Goal: Task Accomplishment & Management: Manage account settings

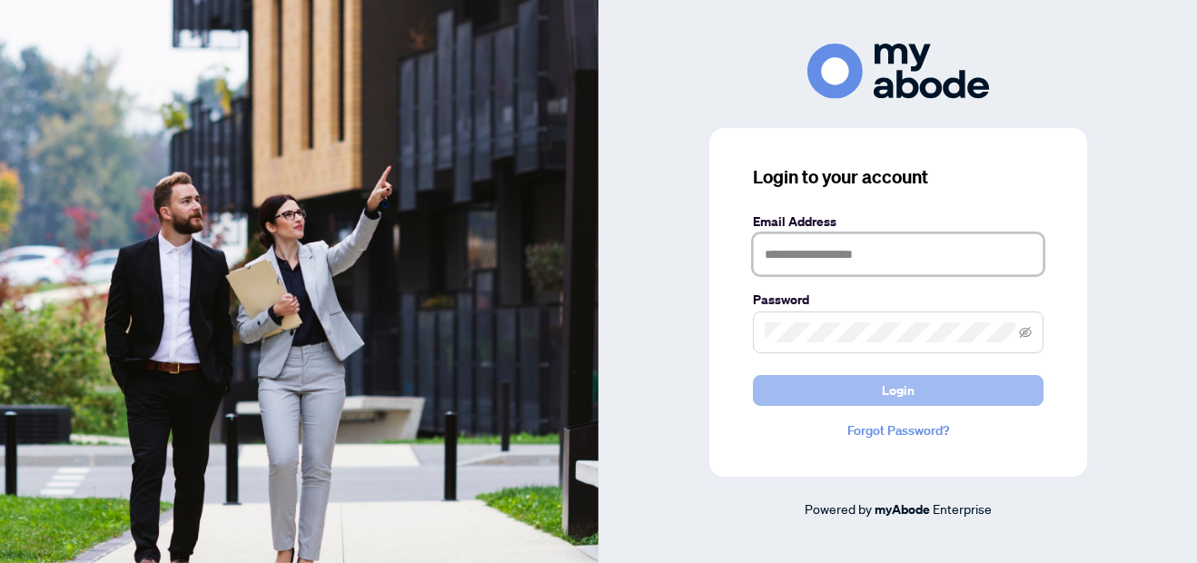
type input "**********"
click at [907, 396] on span "Login" at bounding box center [898, 390] width 33 height 29
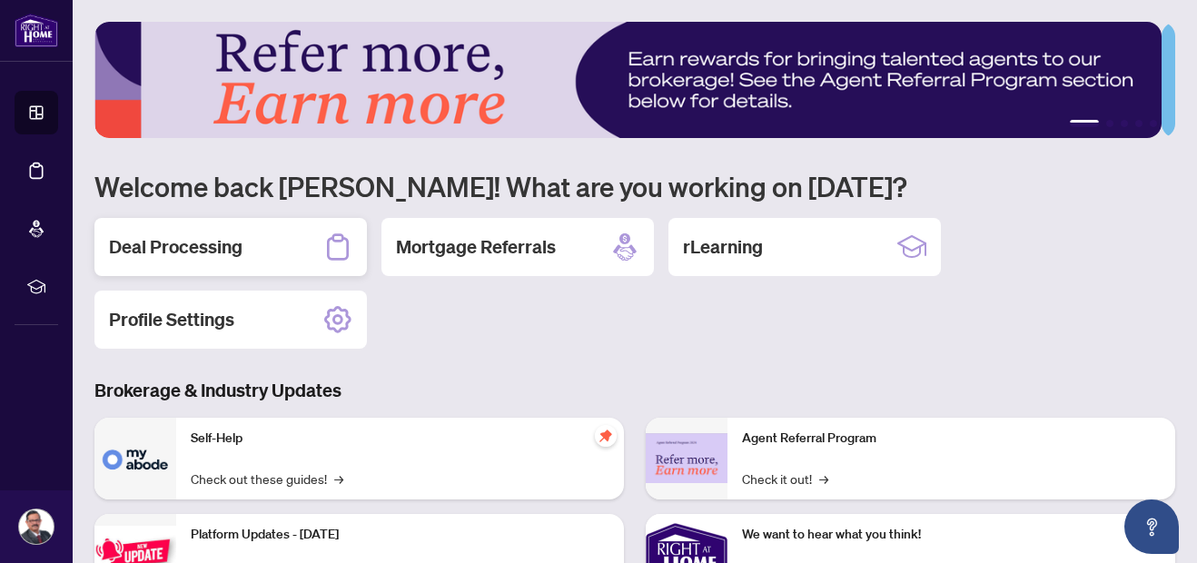
click at [320, 254] on div "Deal Processing" at bounding box center [230, 247] width 272 height 58
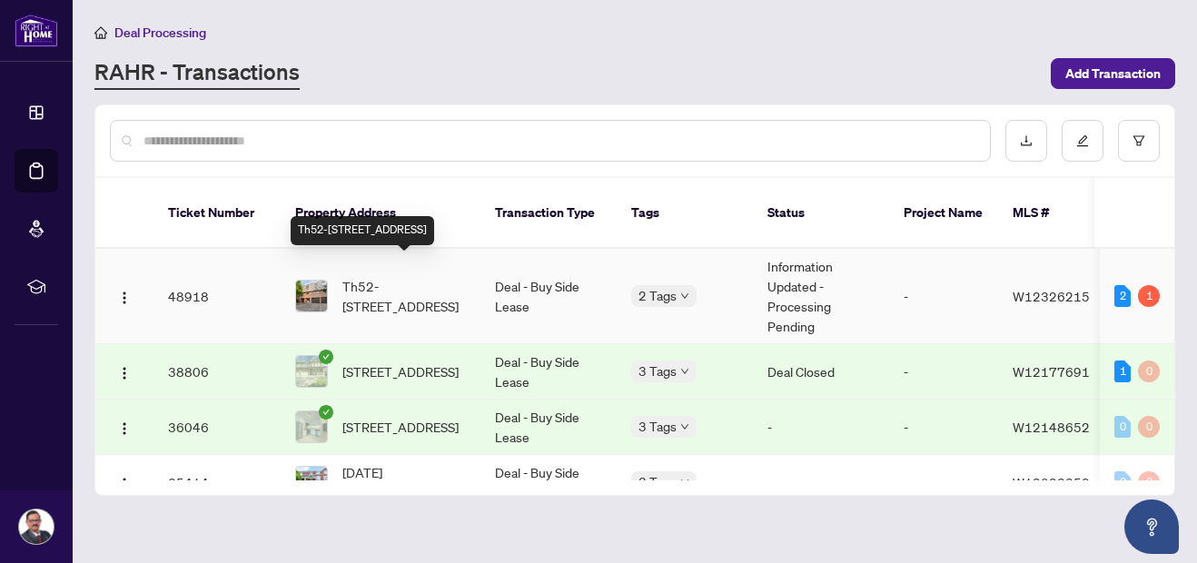
click at [408, 279] on span "Th52-2145 Sherobee Rd, Mississauga, Ontario L5A 3G8, Canada" at bounding box center [404, 296] width 124 height 40
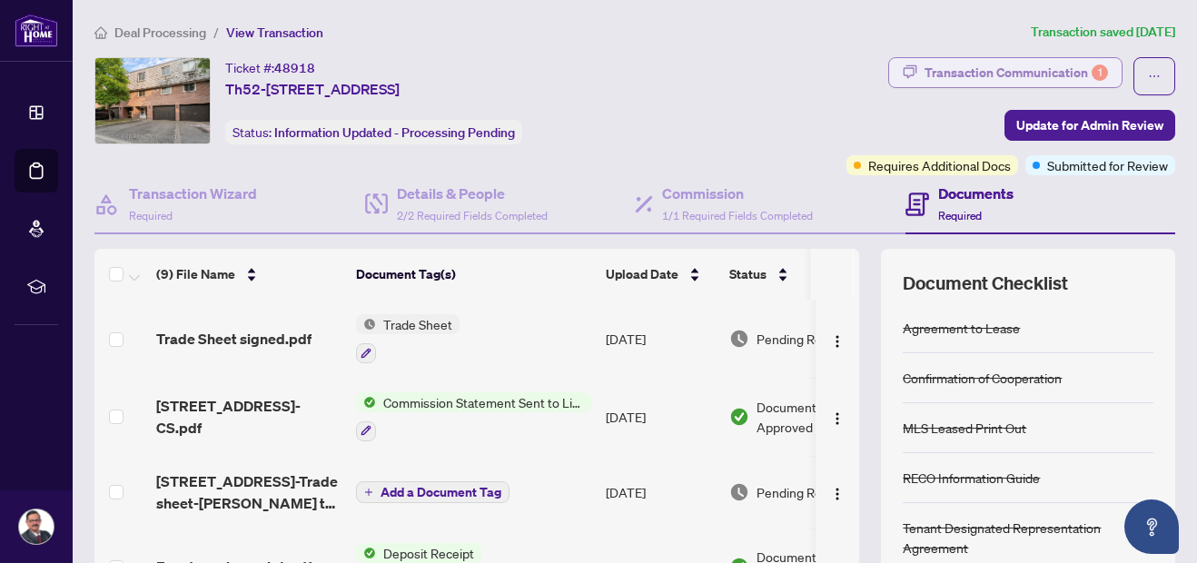
click at [1050, 73] on div "Transaction Communication 1" at bounding box center [1015, 72] width 183 height 29
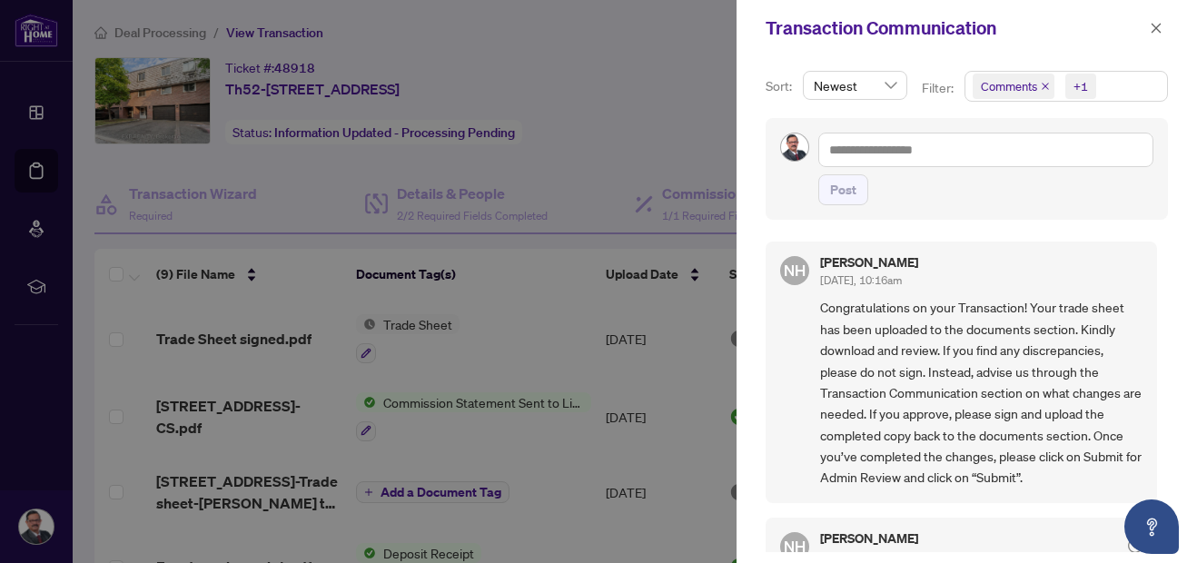
click at [635, 165] on div at bounding box center [598, 281] width 1197 height 563
click at [1158, 26] on icon "close" at bounding box center [1156, 28] width 13 height 13
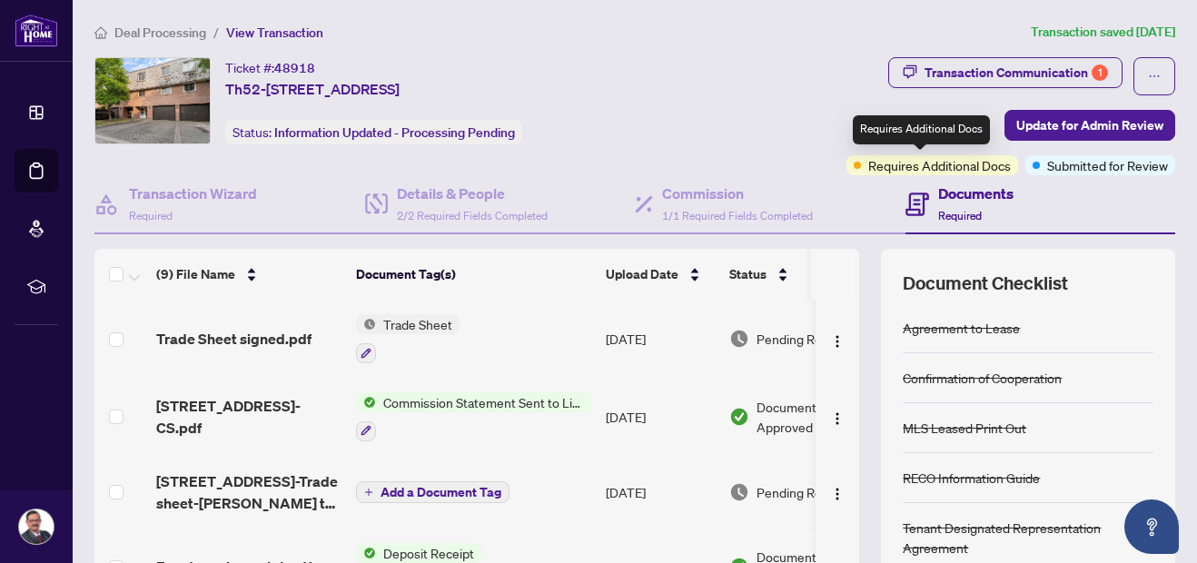
click at [868, 168] on span "Requires Additional Docs" at bounding box center [939, 165] width 143 height 20
click at [938, 214] on span "Required" at bounding box center [960, 216] width 44 height 14
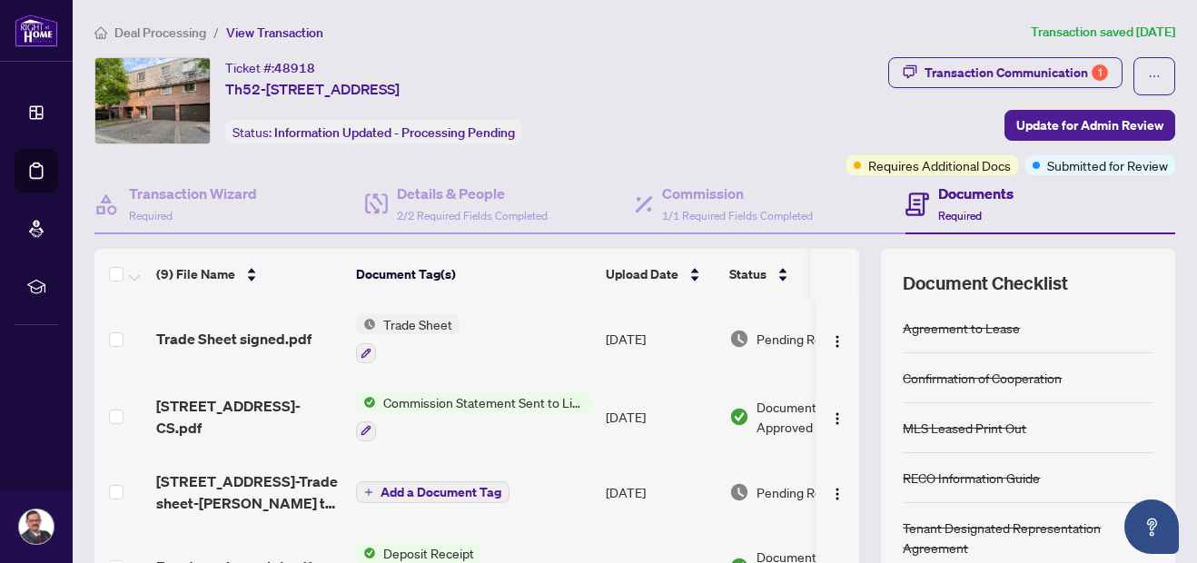
click at [942, 198] on h4 "Documents" at bounding box center [975, 194] width 75 height 22
